Goal: Navigation & Orientation: Find specific page/section

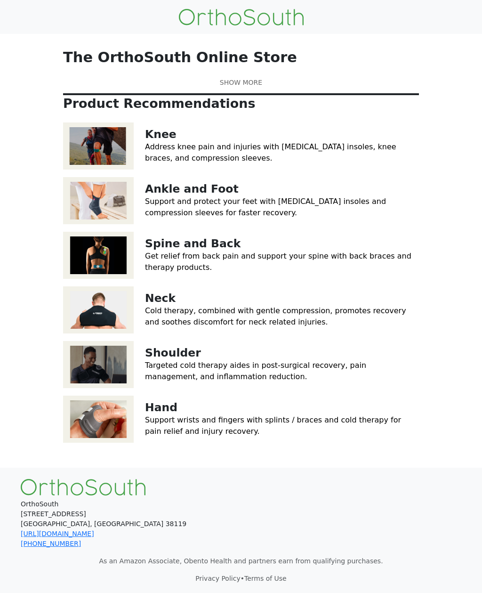
click at [98, 170] on img at bounding box center [98, 145] width 71 height 47
click at [166, 162] on link "Address knee pain and injuries with orthotic insoles, knee braces, and compress…" at bounding box center [271, 152] width 252 height 20
click at [111, 170] on img at bounding box center [98, 145] width 71 height 47
click at [205, 305] on p "Neck" at bounding box center [282, 299] width 274 height 14
click at [99, 170] on img at bounding box center [98, 145] width 71 height 47
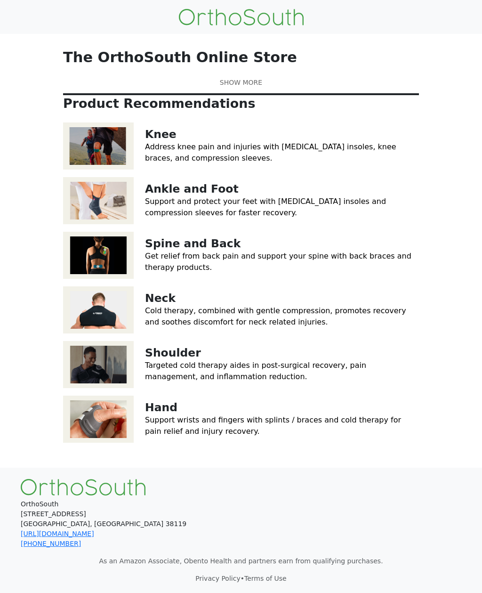
scroll to position [43, 0]
click at [86, 0] on nav at bounding box center [241, 17] width 482 height 34
click at [451, 246] on div "The OrthoSouth Online Store The OrthoSouth online store is a curated selection …" at bounding box center [241, 247] width 441 height 405
